Goal: Check status

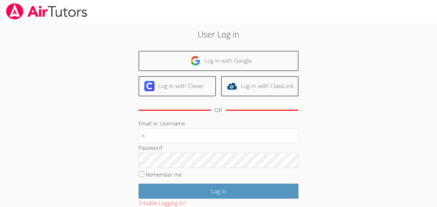
type input "[EMAIL_ADDRESS][DOMAIN_NAME]"
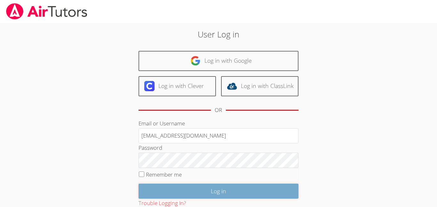
click at [168, 190] on input "Log in" at bounding box center [218, 191] width 160 height 15
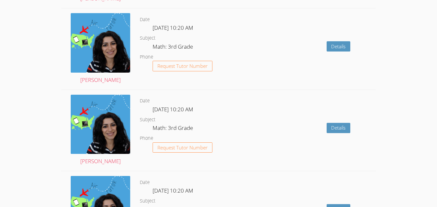
scroll to position [460, 0]
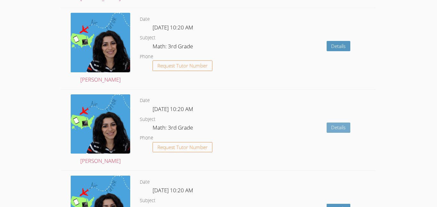
click at [339, 125] on link "Details" at bounding box center [338, 127] width 24 height 11
